Goal: Obtain resource: Download file/media

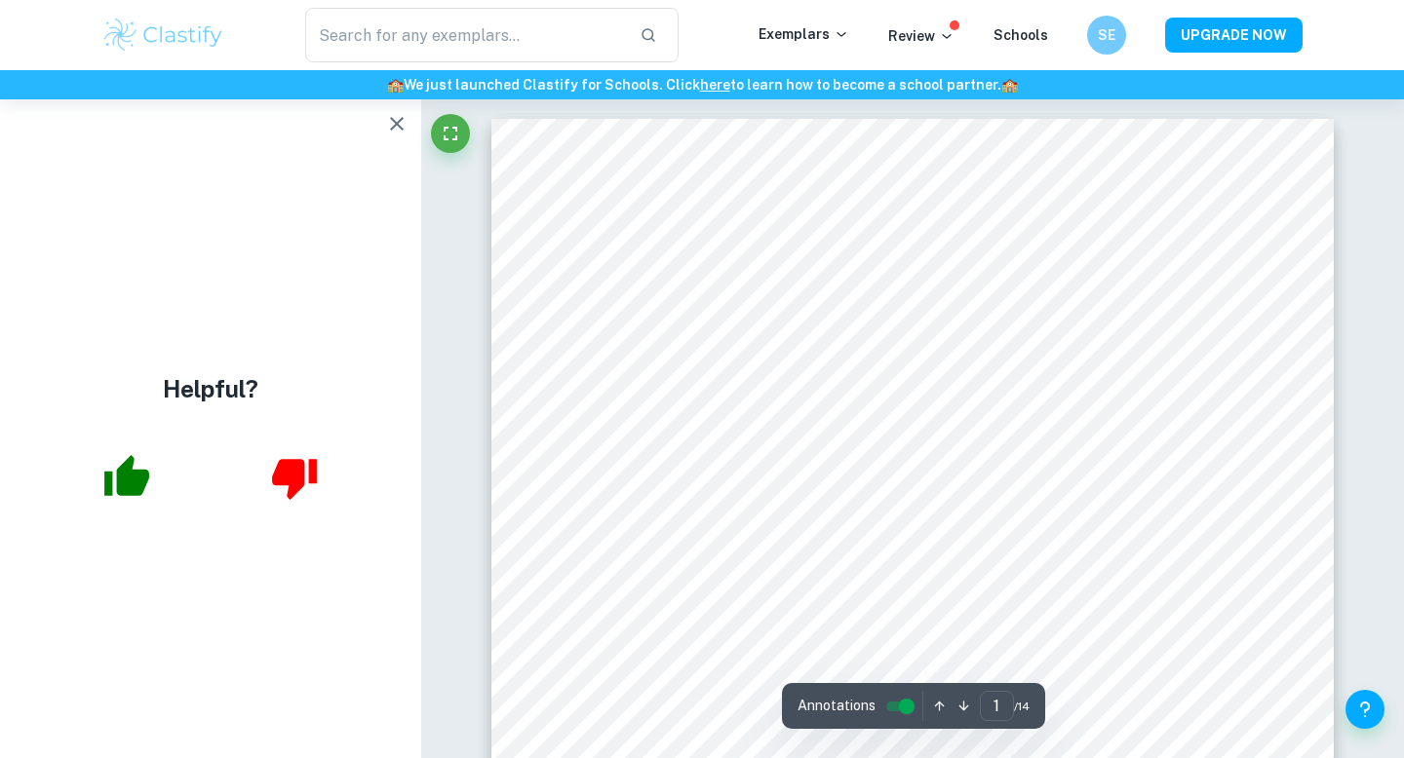
click at [390, 129] on icon "button" at bounding box center [396, 123] width 23 height 23
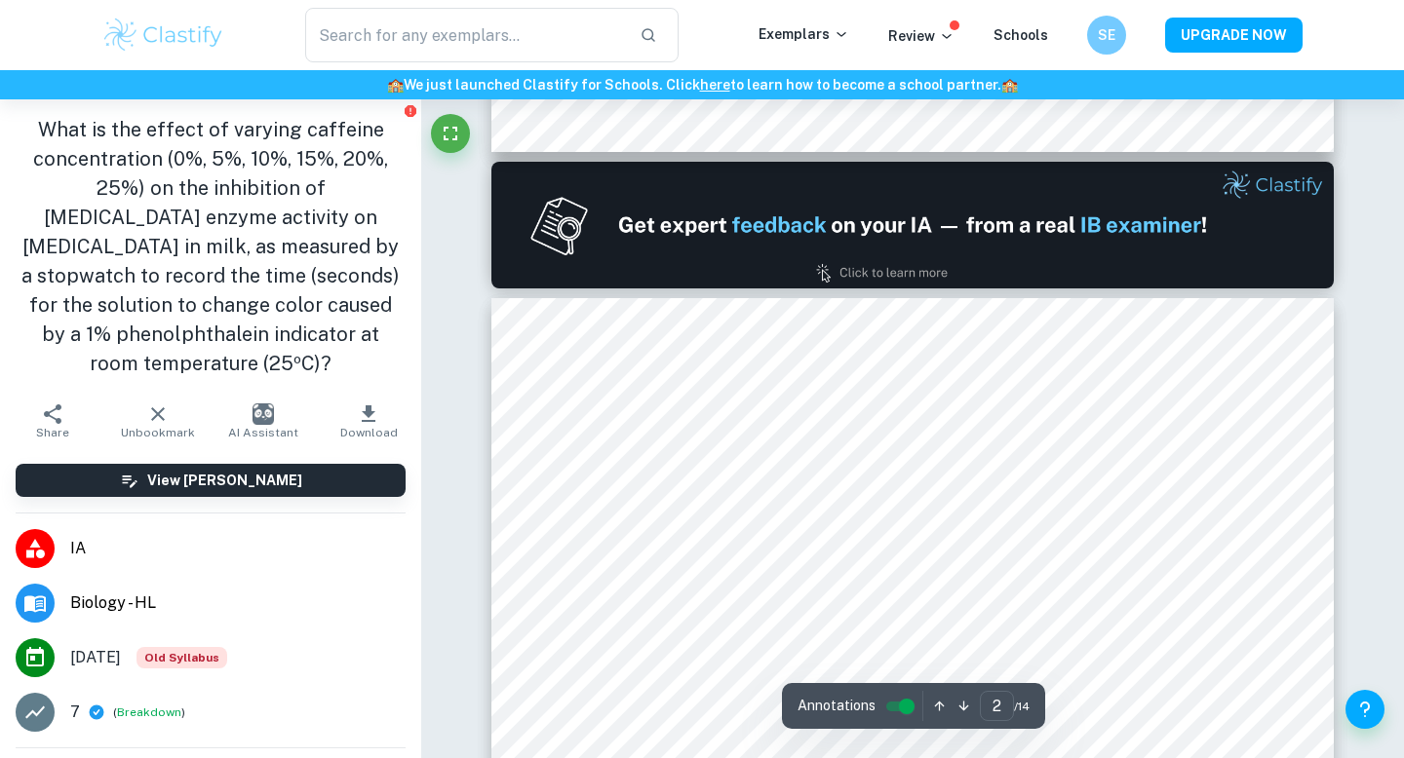
scroll to position [1151, 0]
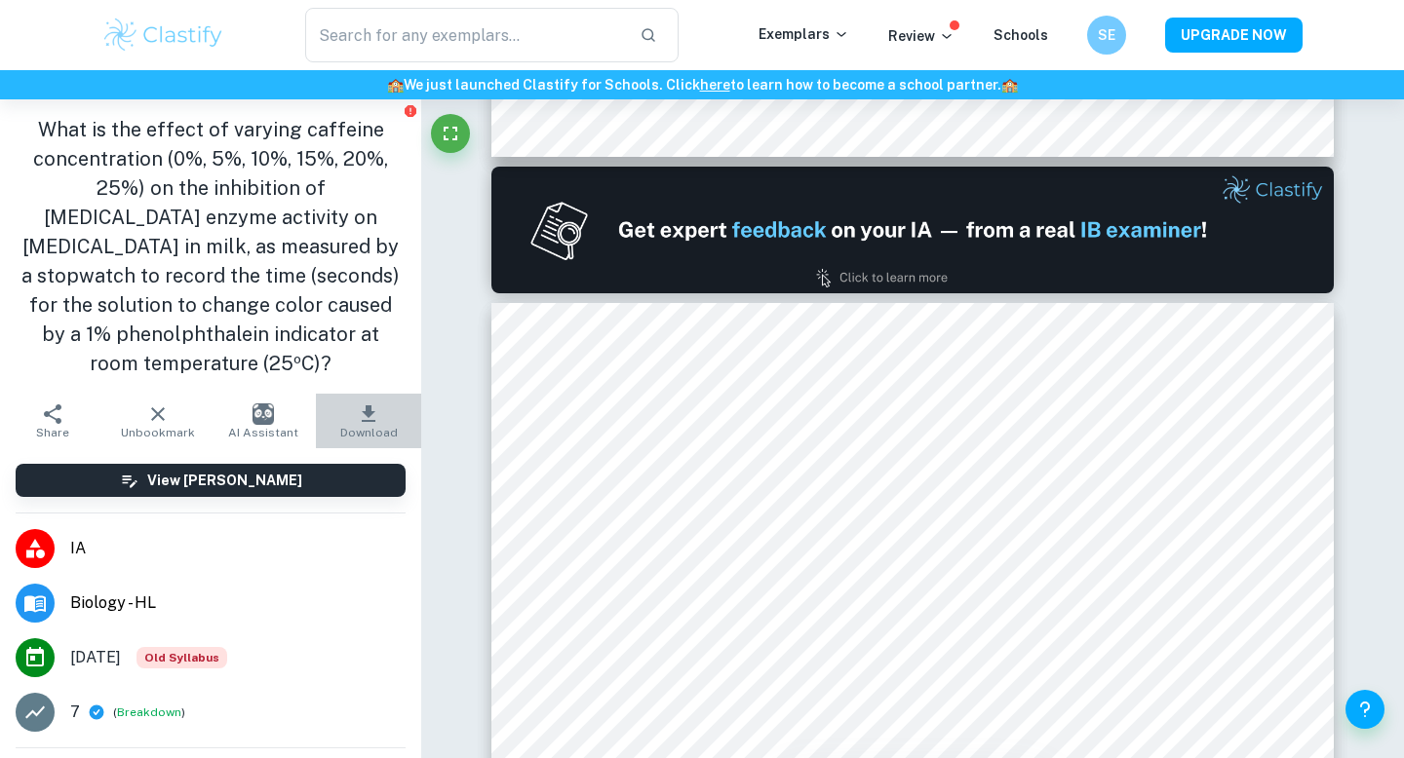
click at [373, 394] on button "Download" at bounding box center [368, 421] width 105 height 55
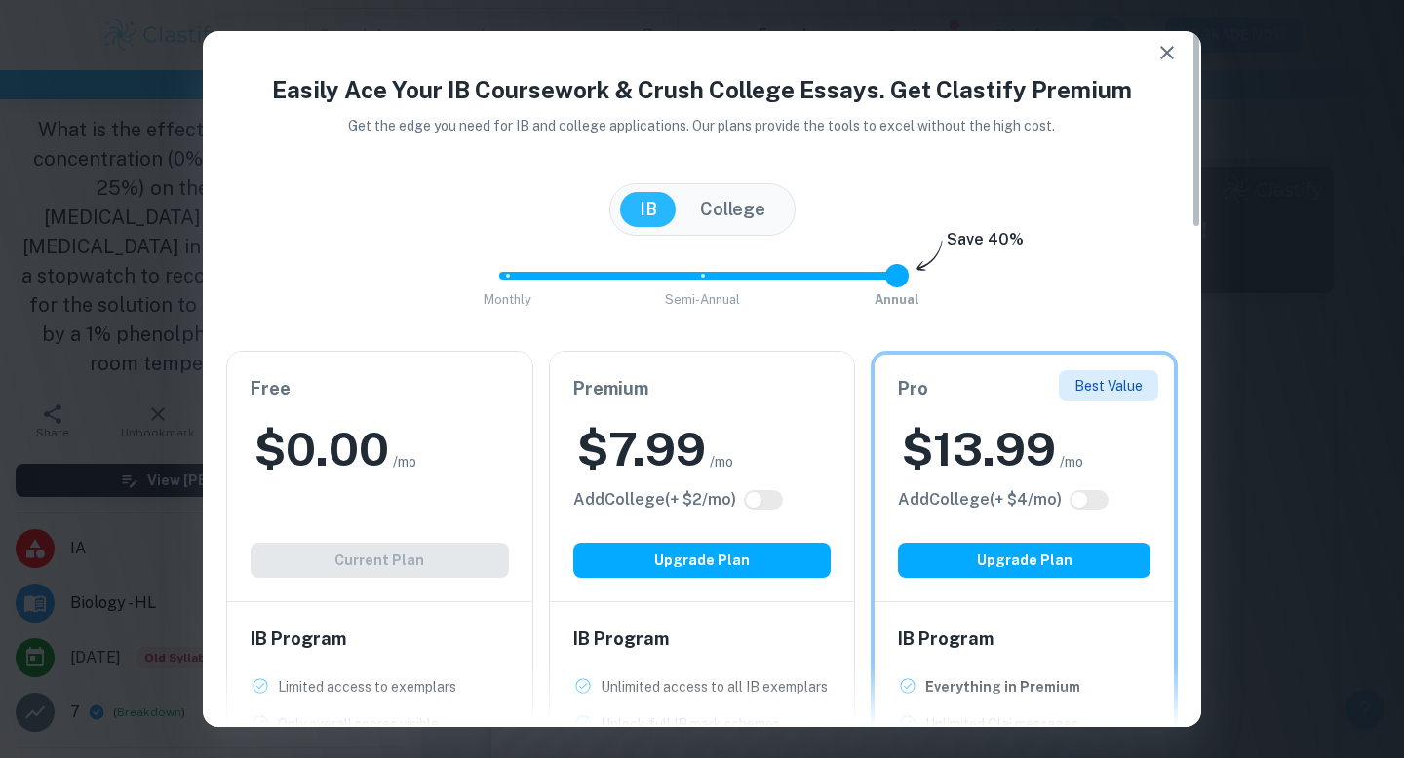
scroll to position [0, 0]
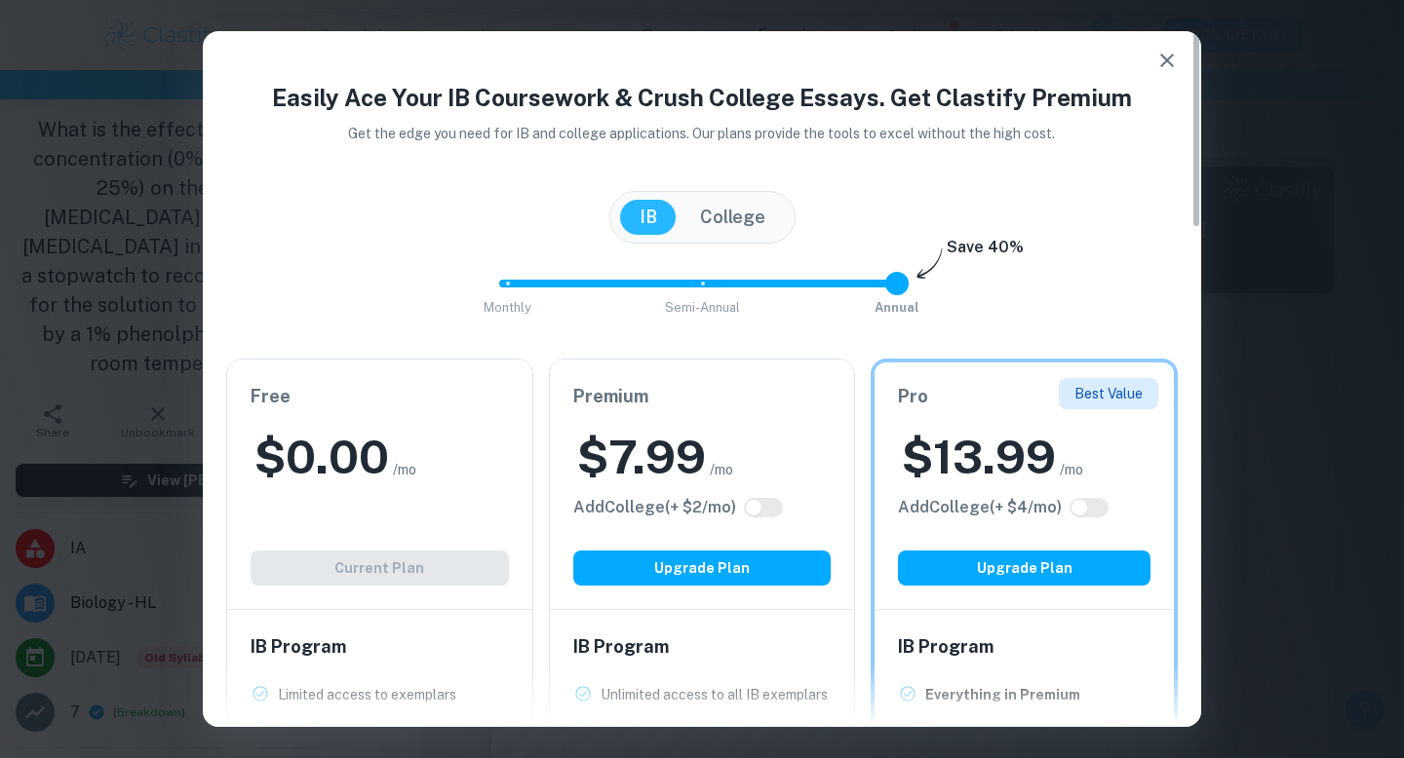
click at [763, 212] on button "College" at bounding box center [732, 217] width 104 height 35
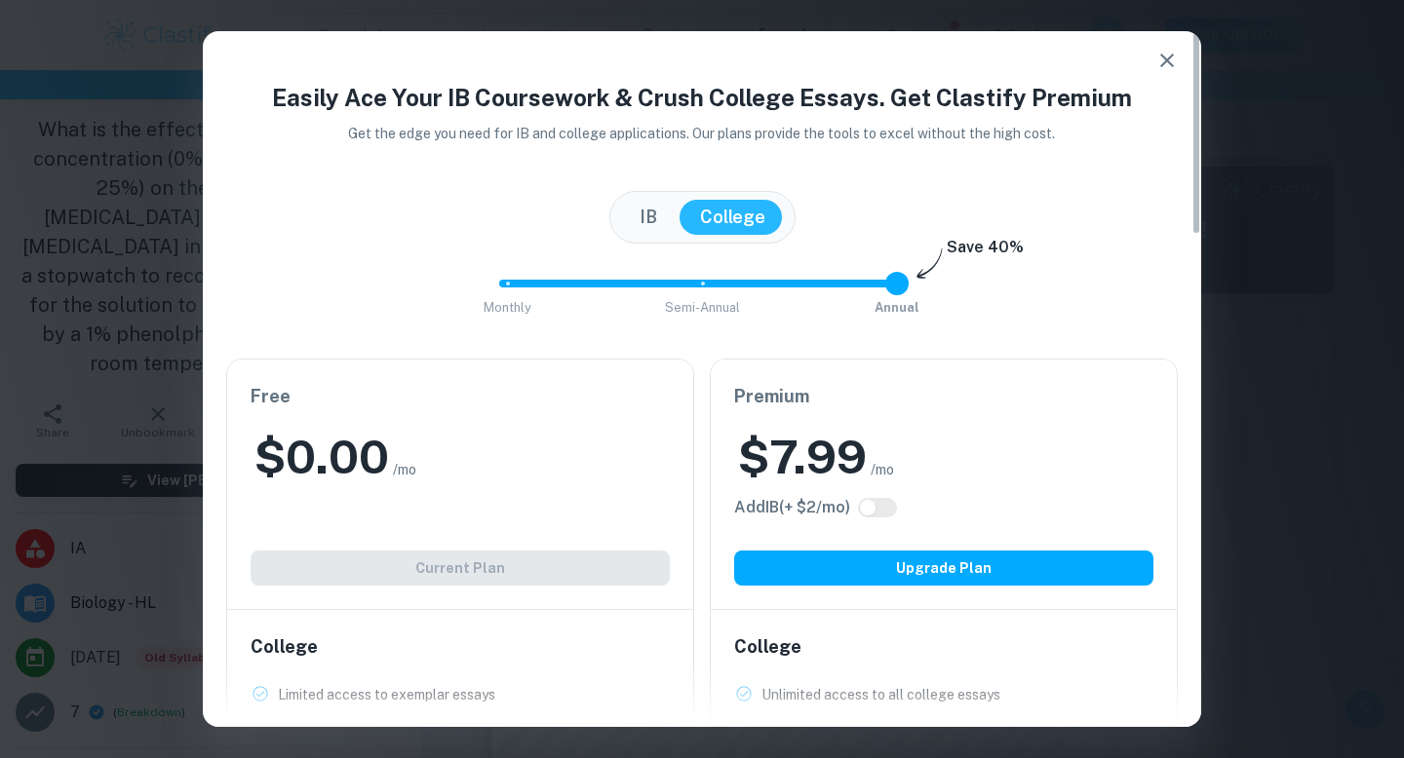
click at [631, 230] on button "IB" at bounding box center [648, 217] width 57 height 35
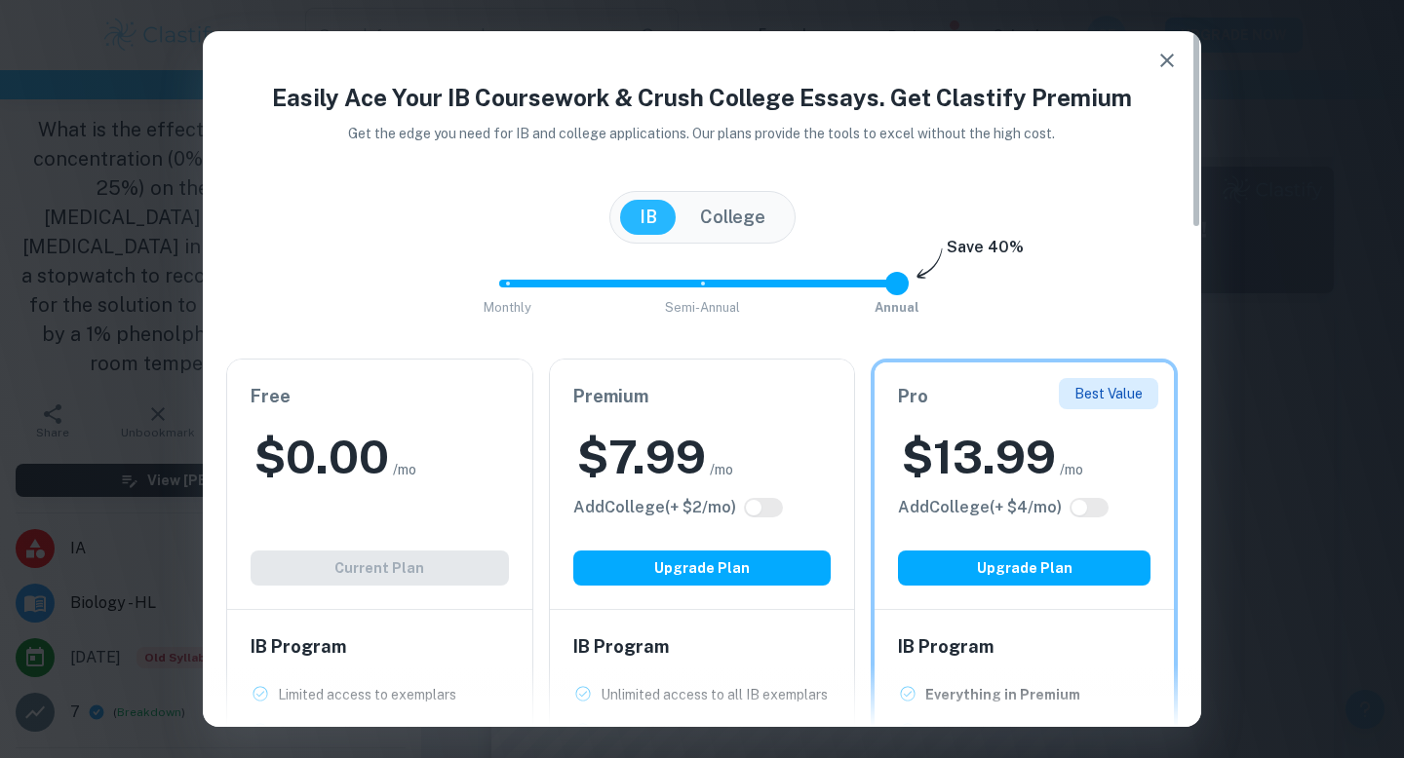
click at [1163, 62] on icon "button" at bounding box center [1167, 61] width 14 height 14
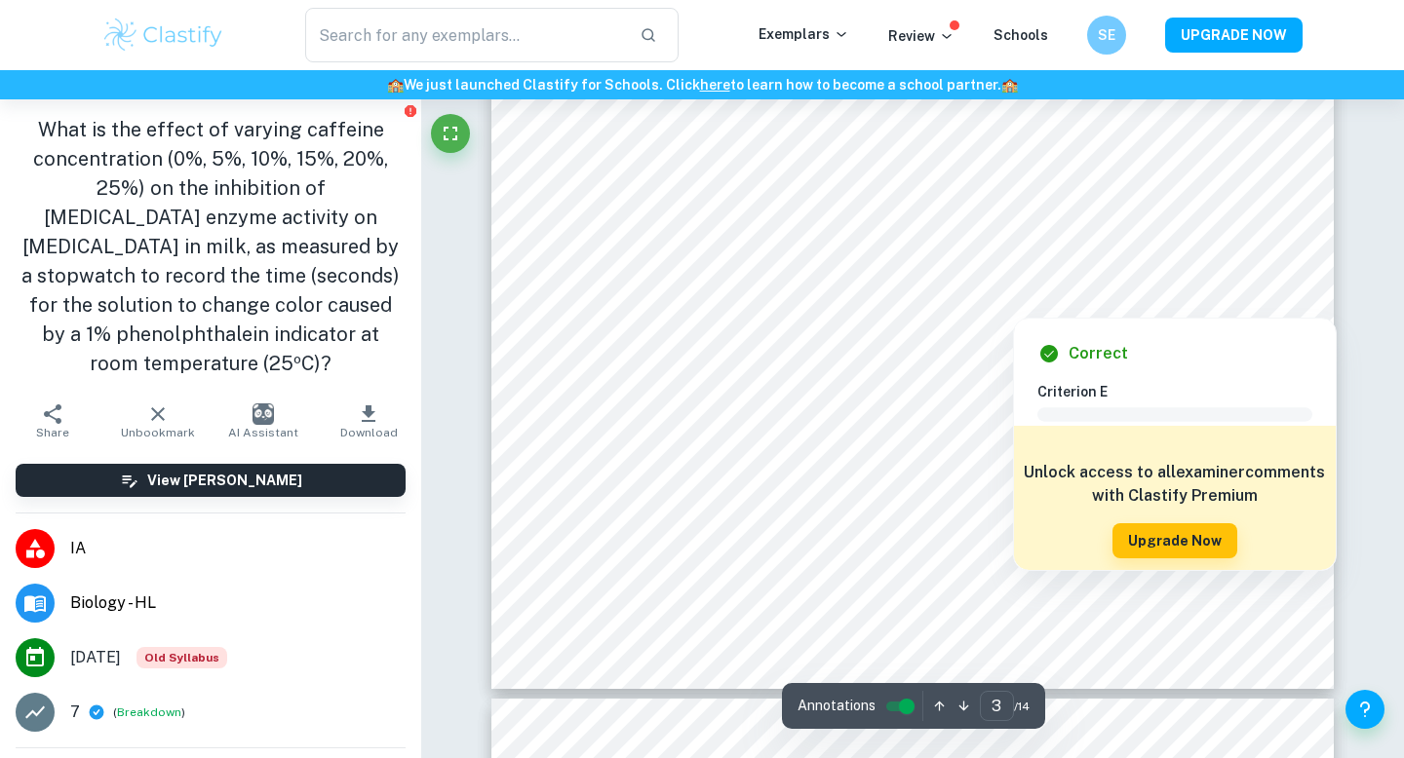
scroll to position [3318, 0]
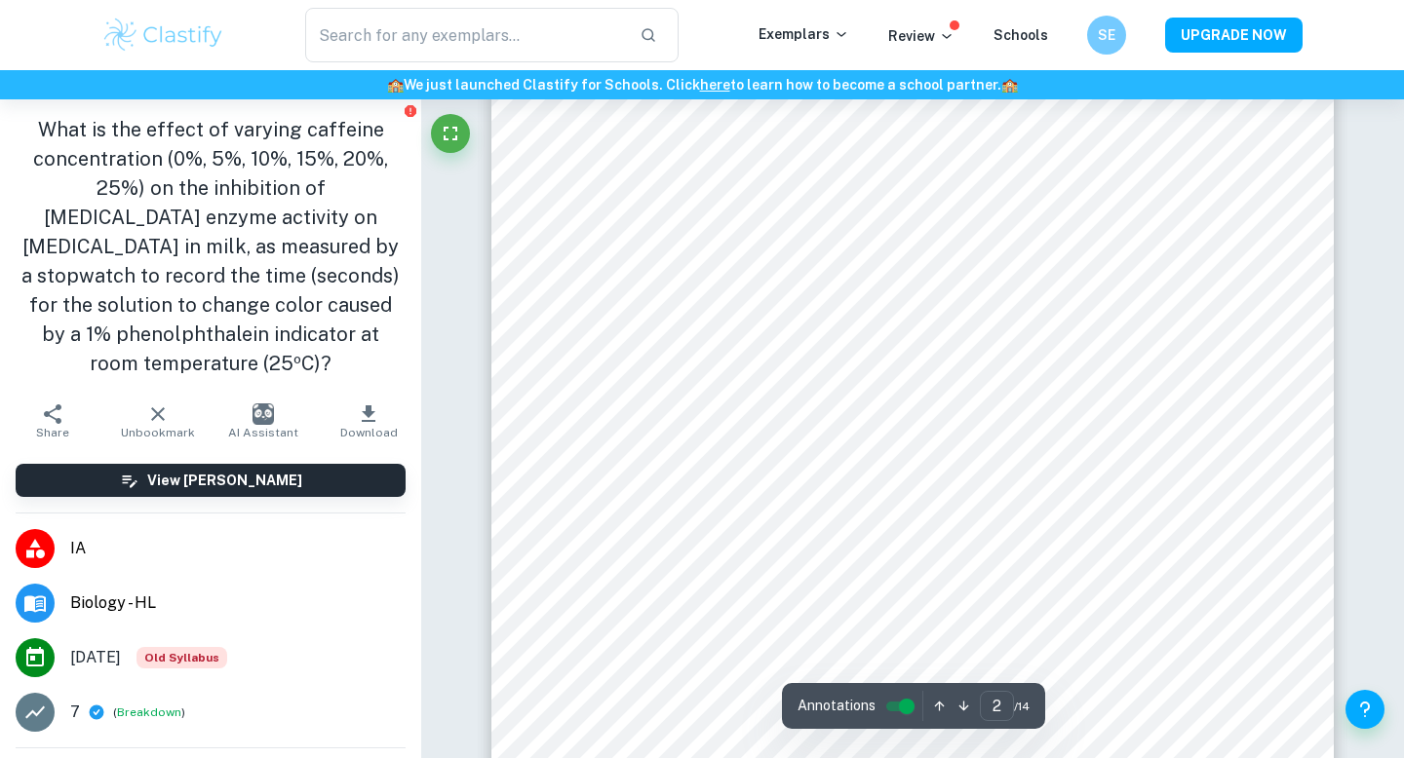
type input "1"
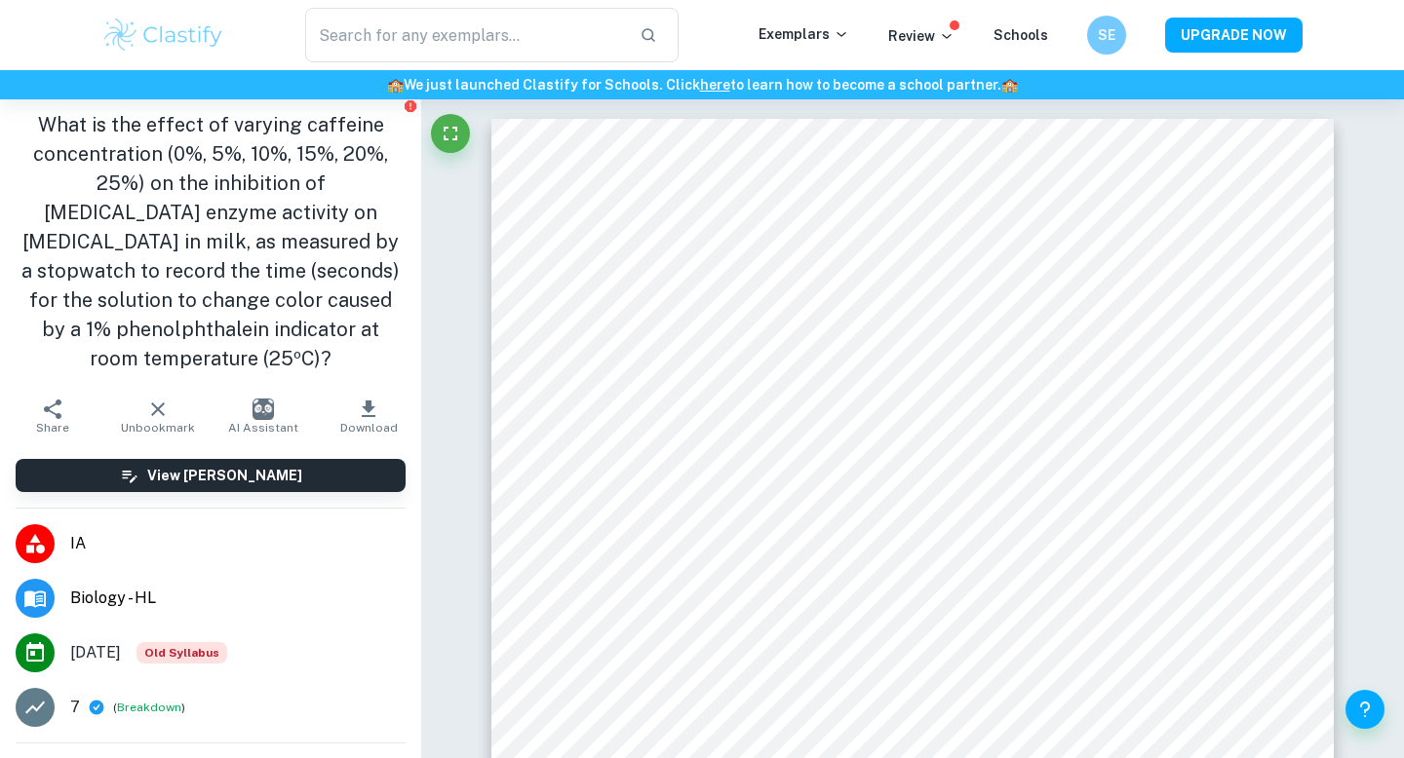
scroll to position [0, 0]
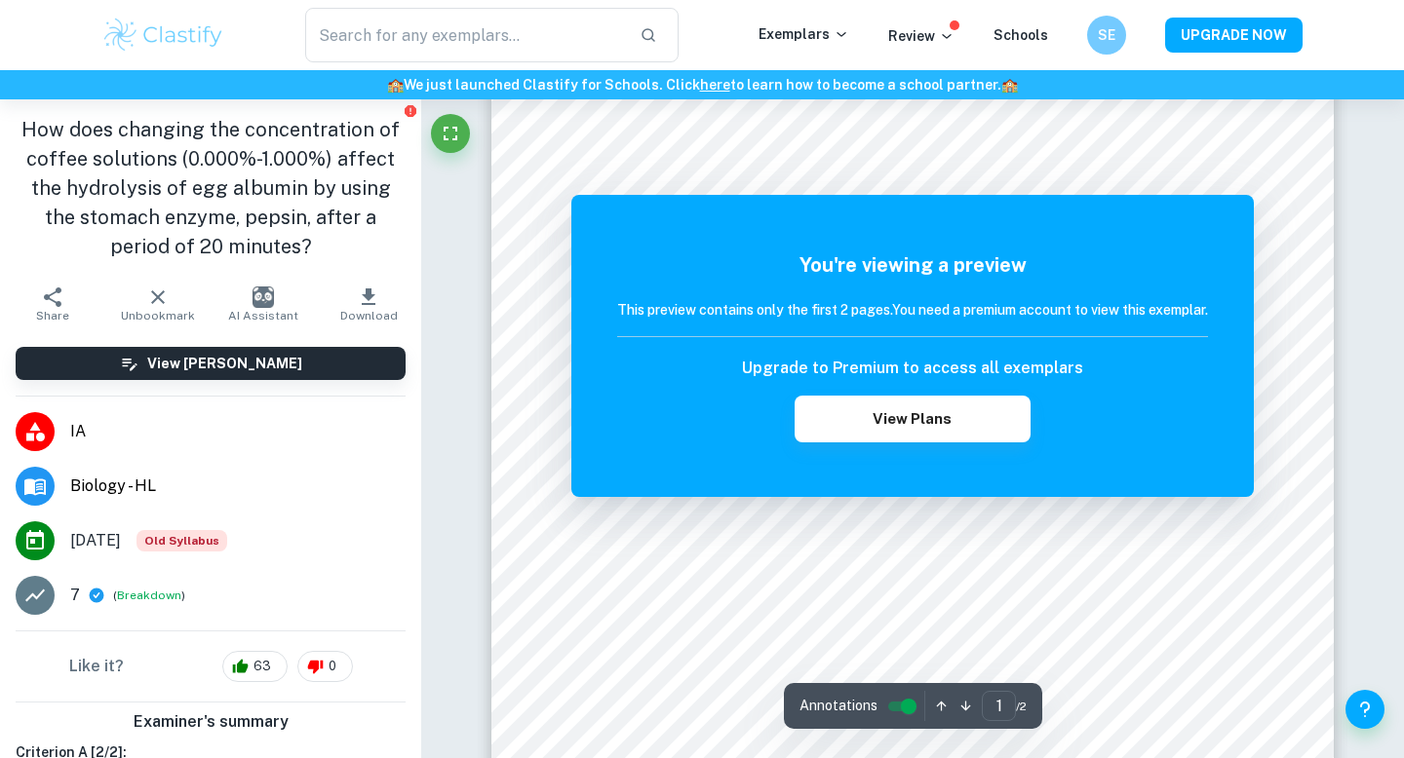
scroll to position [176, 0]
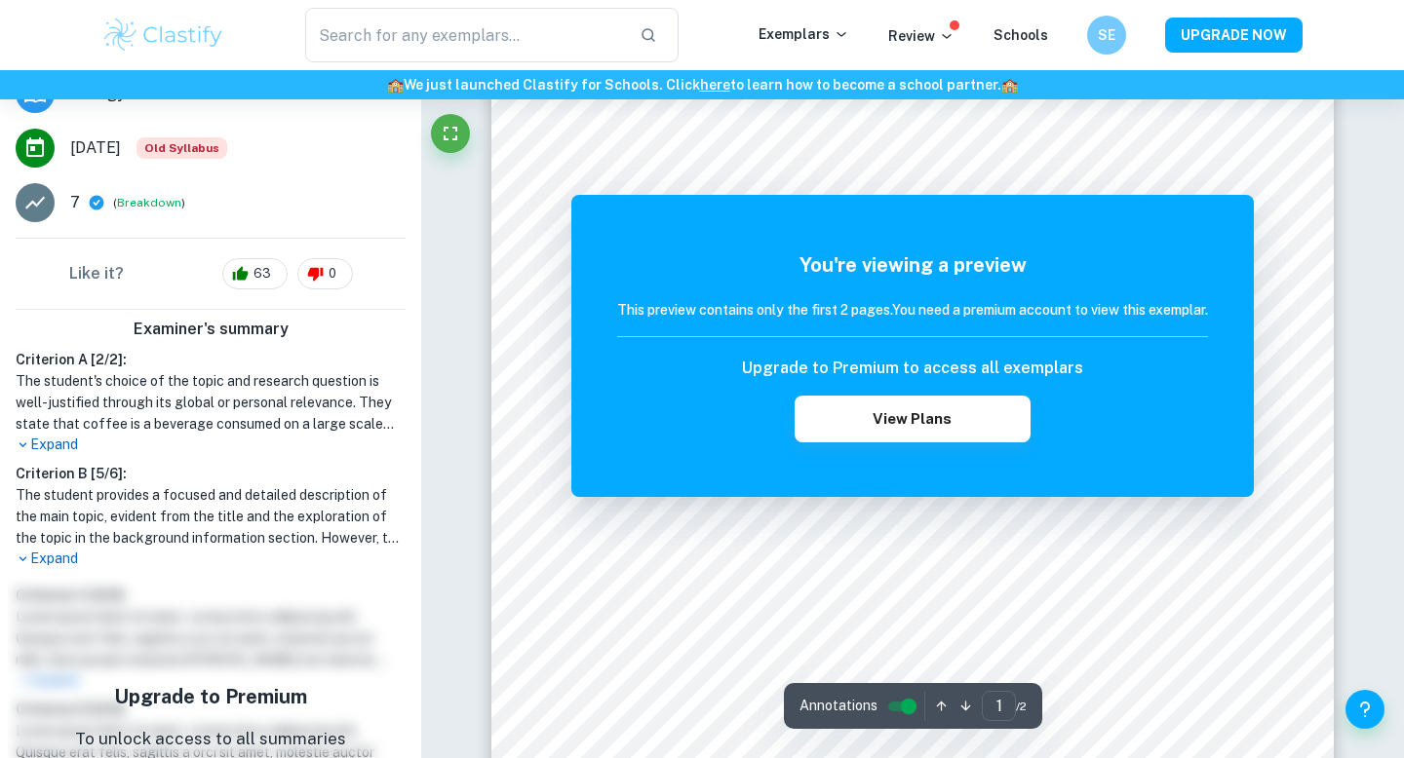
scroll to position [0, 0]
